Goal: Find specific page/section: Find specific page/section

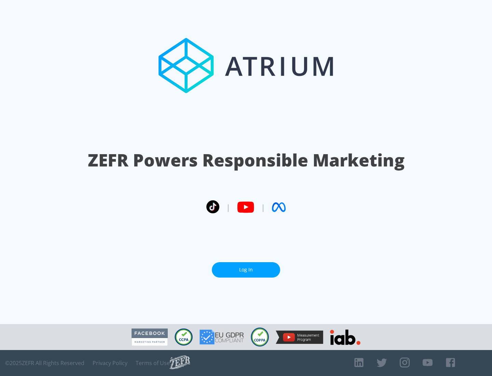
click at [246, 270] on link "Log In" at bounding box center [246, 269] width 68 height 15
